Goal: Navigation & Orientation: Find specific page/section

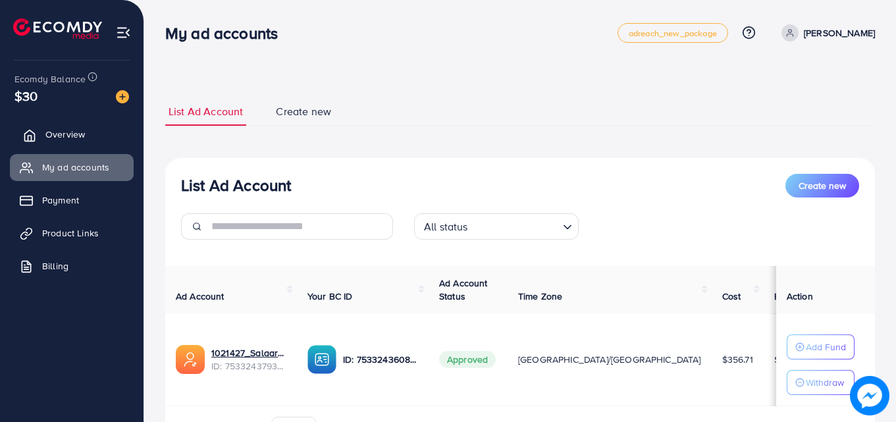
click at [49, 130] on span "Overview" at bounding box center [64, 134] width 39 height 13
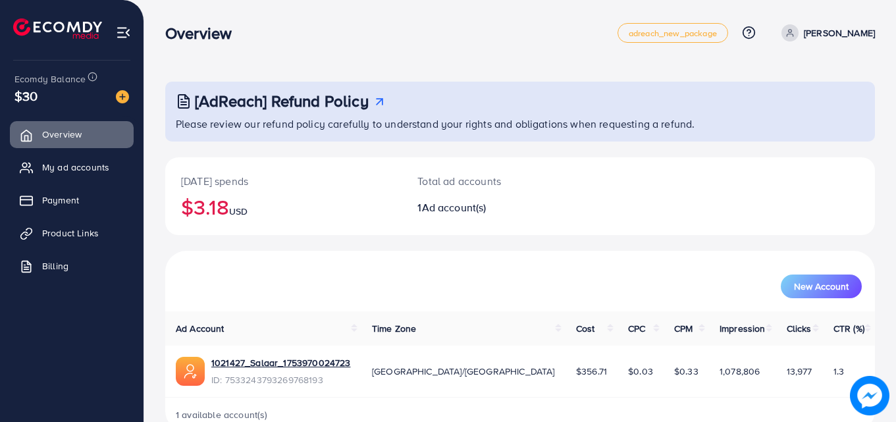
click at [51, 149] on ul "Overview My ad accounts Payment Product Links Billing" at bounding box center [72, 204] width 144 height 177
click at [54, 176] on link "My ad accounts" at bounding box center [72, 167] width 124 height 26
